Goal: Task Accomplishment & Management: Use online tool/utility

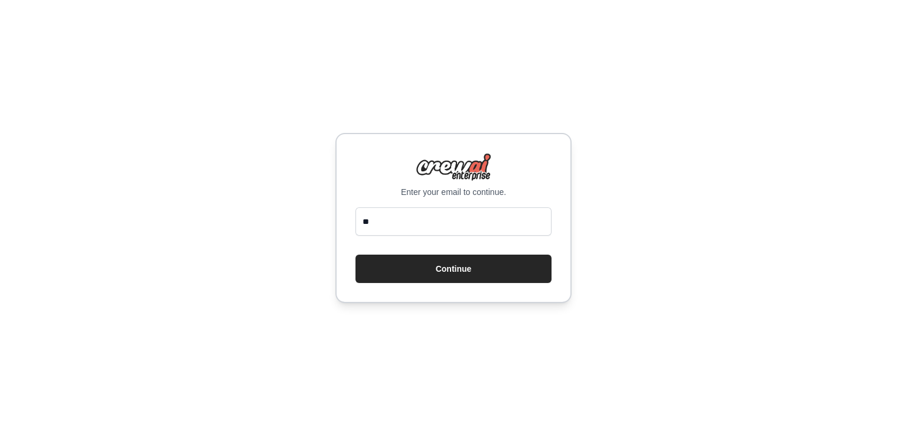
type input "*"
drag, startPoint x: 490, startPoint y: 227, endPoint x: 483, endPoint y: 252, distance: 25.1
click at [483, 252] on form "Continue" at bounding box center [454, 245] width 196 height 76
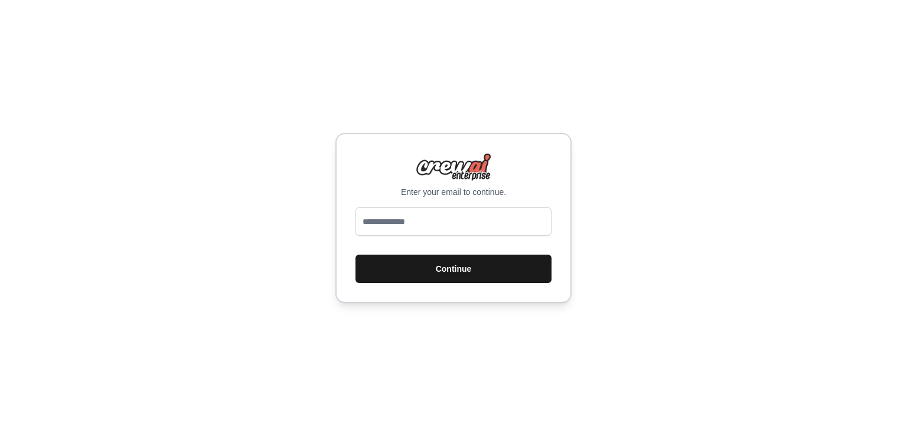
type input "**********"
click at [474, 266] on button "Continue" at bounding box center [454, 269] width 196 height 28
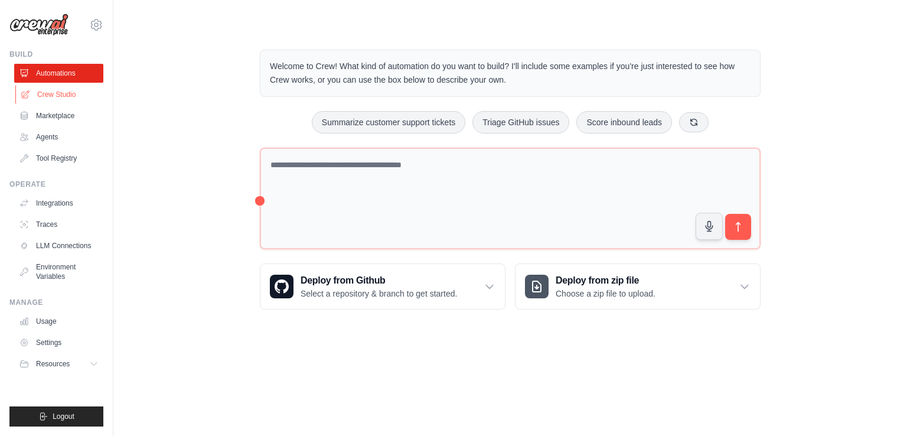
click at [80, 102] on link "Crew Studio" at bounding box center [59, 94] width 89 height 19
